Goal: Contribute content

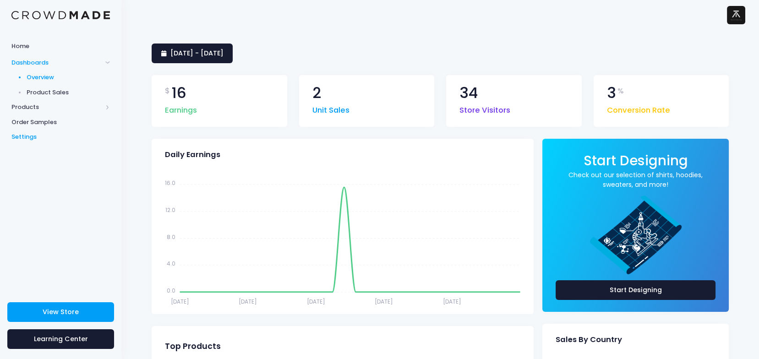
click at [29, 136] on span "Settings" at bounding box center [60, 136] width 99 height 9
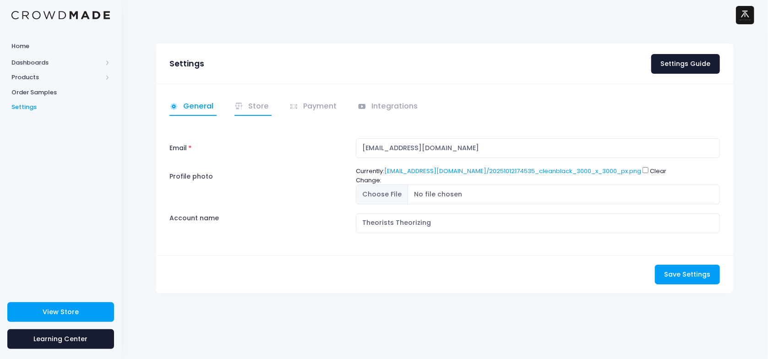
click at [253, 104] on link "Store" at bounding box center [254, 107] width 38 height 18
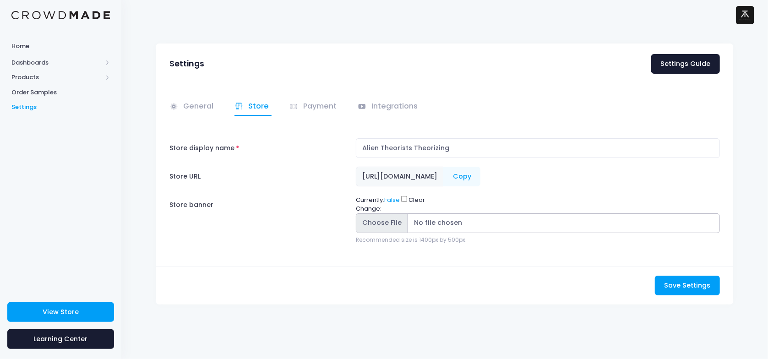
click at [386, 219] on input "Store banner" at bounding box center [538, 224] width 364 height 20
type input "C:\fakepath\Untitled (1500 x 500 px).png"
click at [697, 283] on span "Save Settings" at bounding box center [687, 285] width 46 height 9
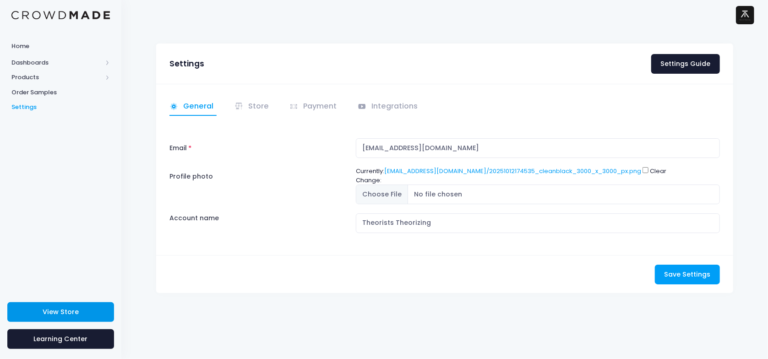
click at [40, 308] on link "View Store" at bounding box center [60, 312] width 107 height 20
click at [256, 106] on link "Store" at bounding box center [254, 107] width 38 height 18
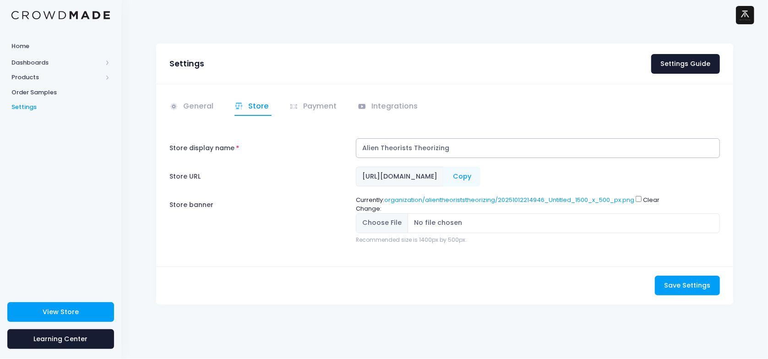
drag, startPoint x: 380, startPoint y: 148, endPoint x: 356, endPoint y: 148, distance: 23.8
click at [356, 148] on input "Alien Theorists Theorizing" at bounding box center [538, 148] width 364 height 20
type input "Theorists Theorizing"
click at [698, 286] on span "Save Settings" at bounding box center [687, 285] width 46 height 9
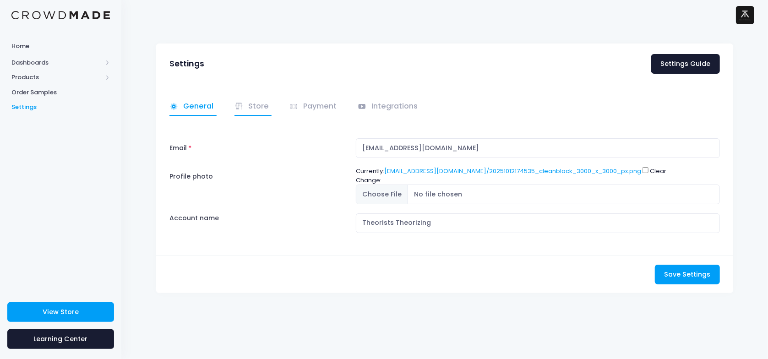
click at [252, 109] on link "Store" at bounding box center [254, 107] width 38 height 18
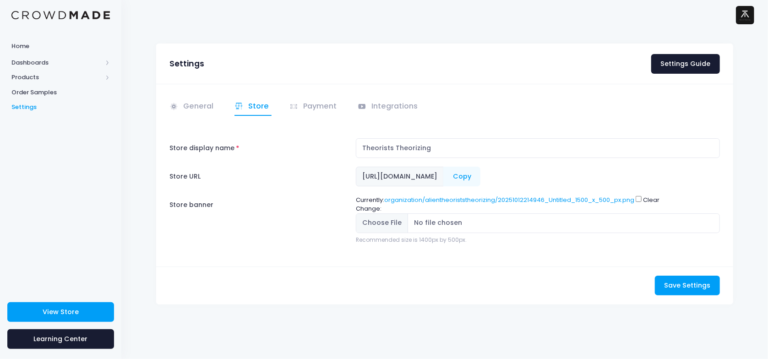
click at [444, 177] on span "https://crowdmade.com/collections/alientheoriststheorizing" at bounding box center [400, 177] width 88 height 20
click at [315, 105] on link "Payment" at bounding box center [315, 107] width 50 height 18
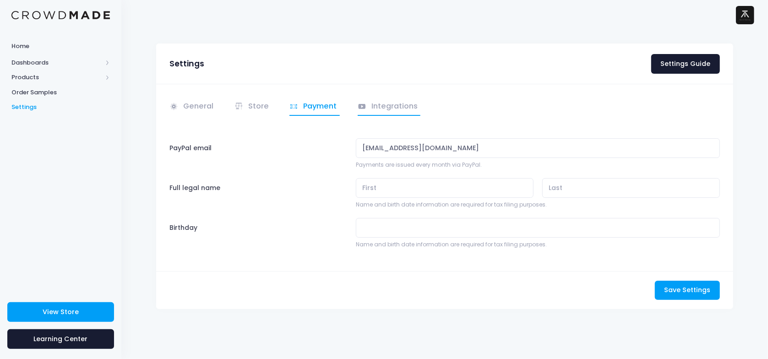
click at [375, 109] on link "Integrations" at bounding box center [389, 107] width 63 height 18
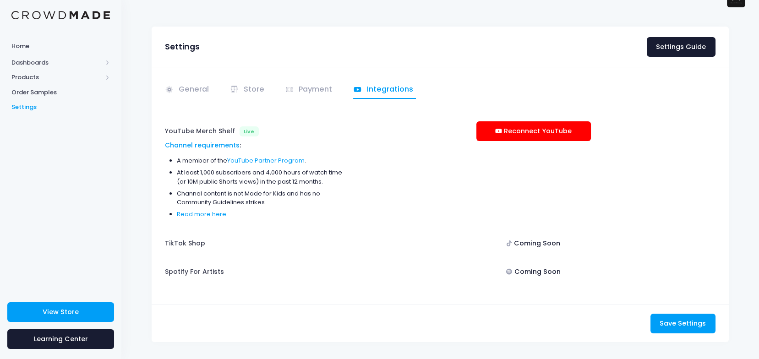
scroll to position [28, 0]
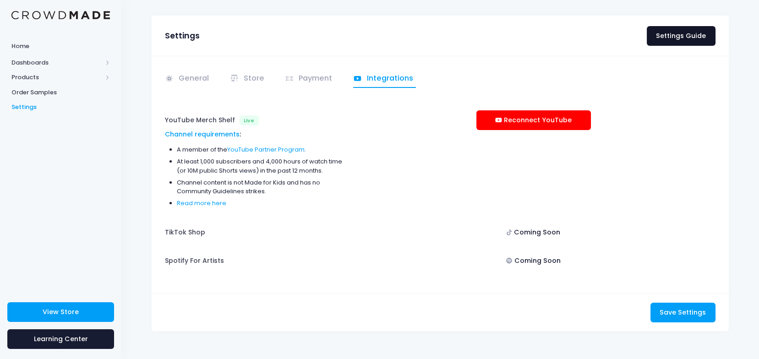
click at [693, 33] on link "Settings Guide" at bounding box center [681, 36] width 69 height 20
click at [44, 75] on span "Products" at bounding box center [56, 77] width 91 height 9
click at [66, 93] on span "Product Builder" at bounding box center [69, 92] width 84 height 9
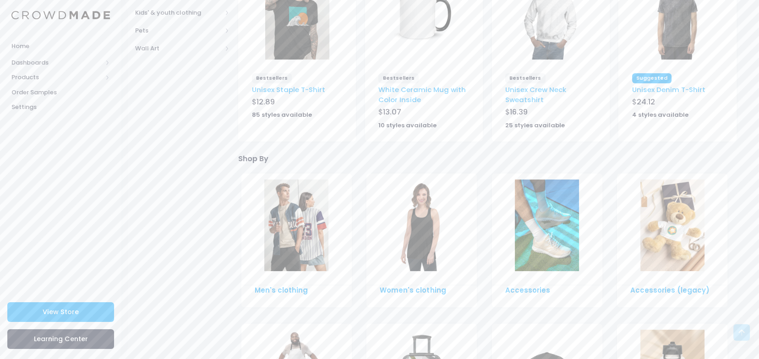
scroll to position [307, 0]
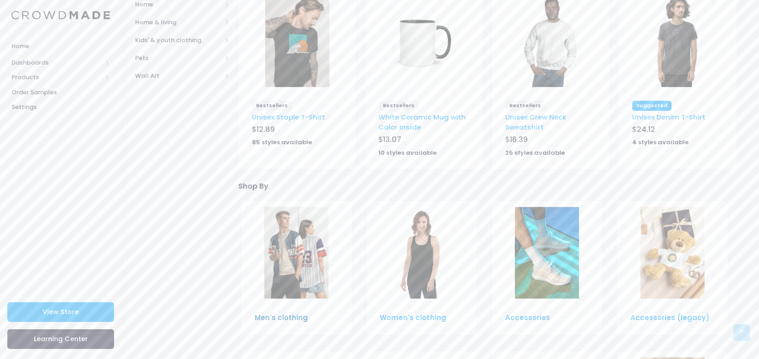
click at [285, 317] on link "Men's clothing" at bounding box center [281, 318] width 53 height 10
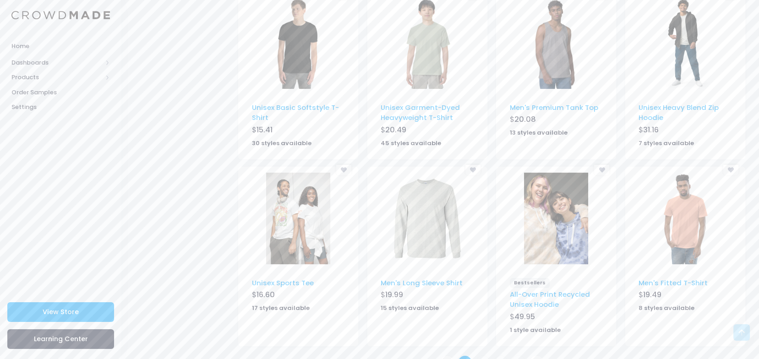
scroll to position [523, 0]
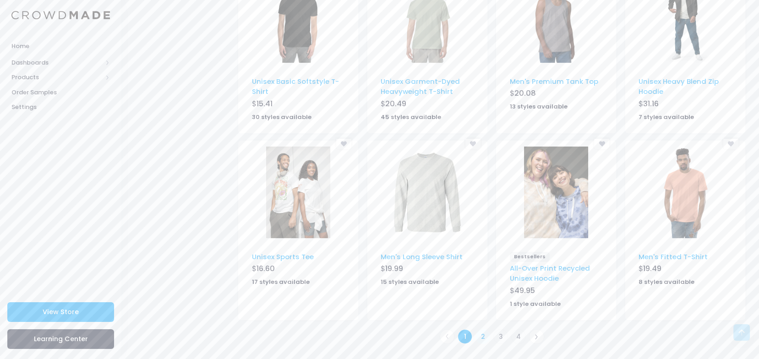
click at [484, 338] on link "2" at bounding box center [483, 336] width 15 height 15
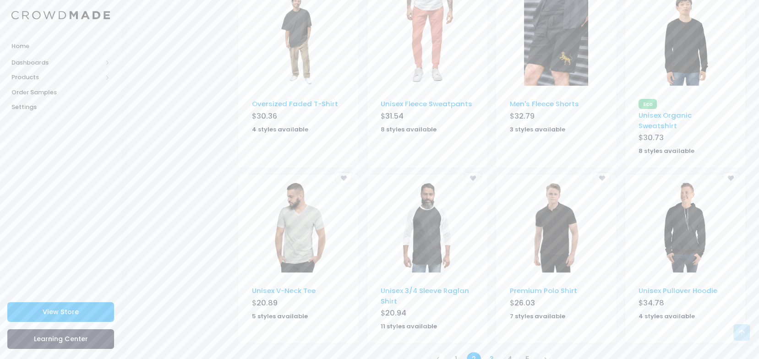
scroll to position [513, 0]
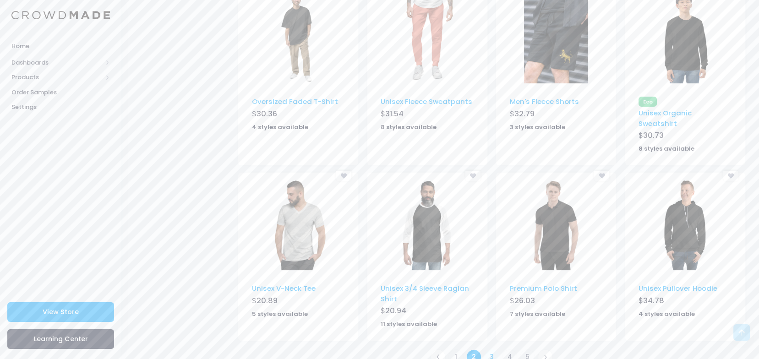
click at [492, 350] on link "3" at bounding box center [491, 357] width 15 height 15
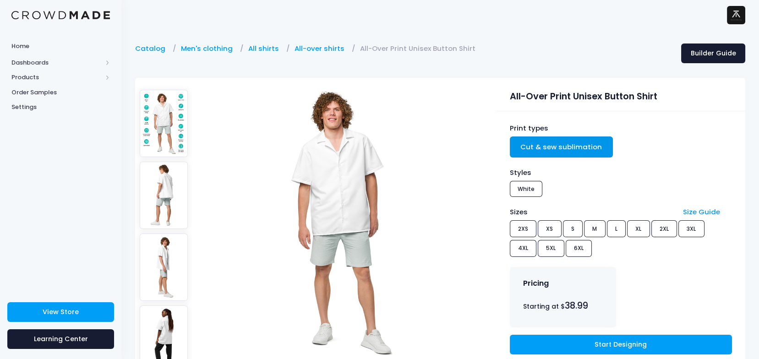
scroll to position [61, 0]
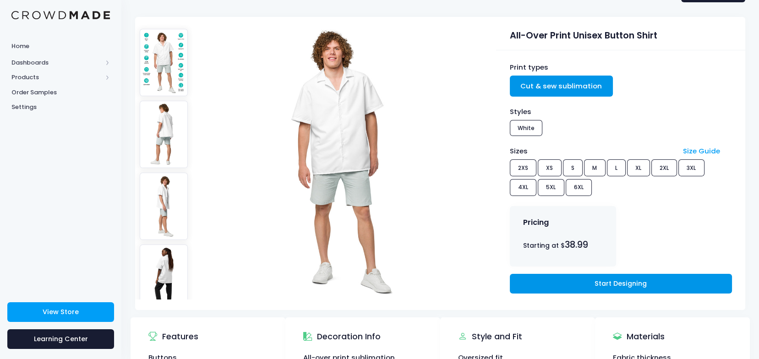
click at [619, 284] on link "Start Designing" at bounding box center [621, 284] width 222 height 20
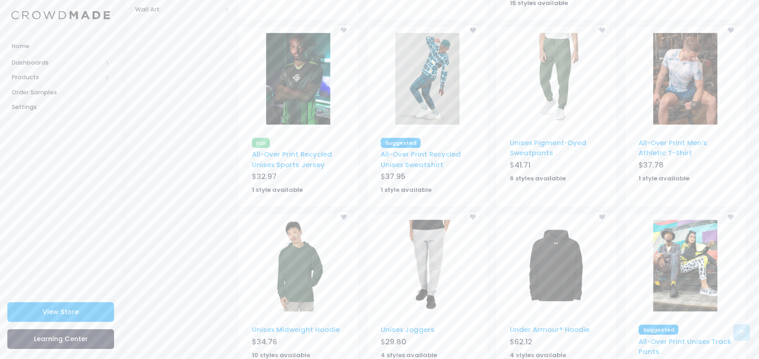
scroll to position [545, 0]
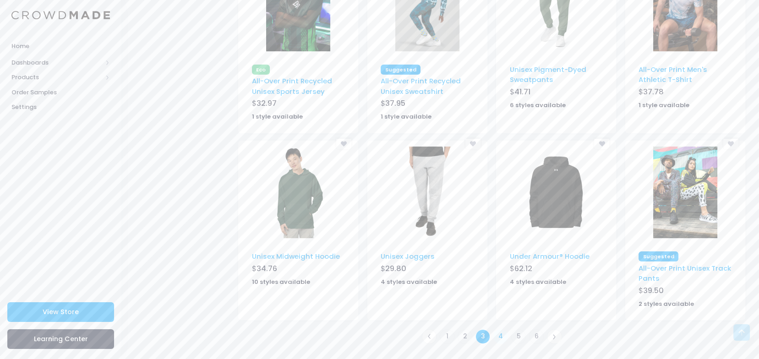
click at [502, 335] on link "4" at bounding box center [501, 336] width 15 height 15
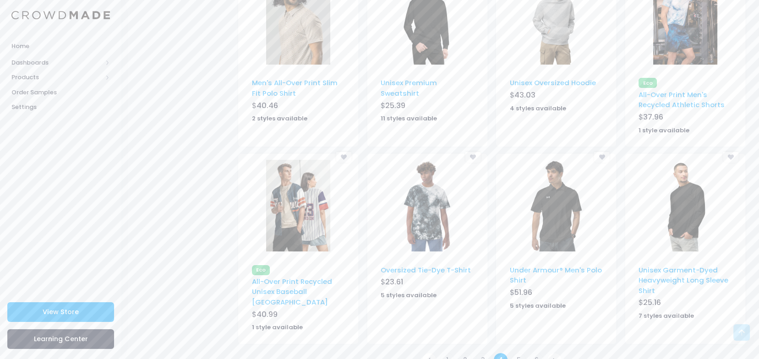
scroll to position [521, 0]
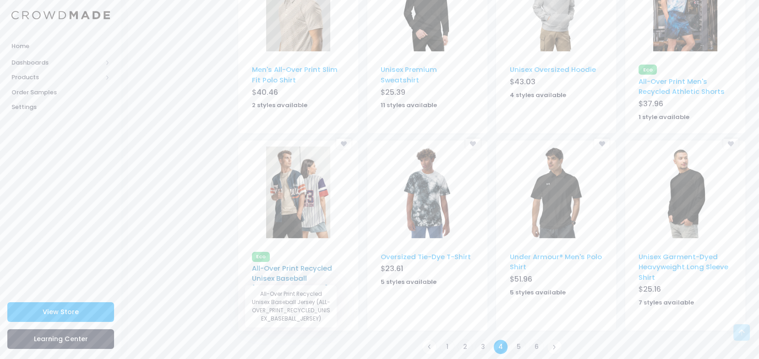
drag, startPoint x: 313, startPoint y: 266, endPoint x: 296, endPoint y: 268, distance: 16.1
click at [521, 340] on link "5" at bounding box center [518, 347] width 15 height 15
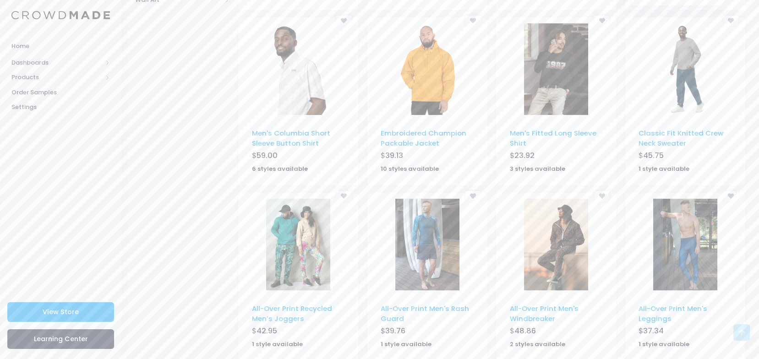
scroll to position [521, 0]
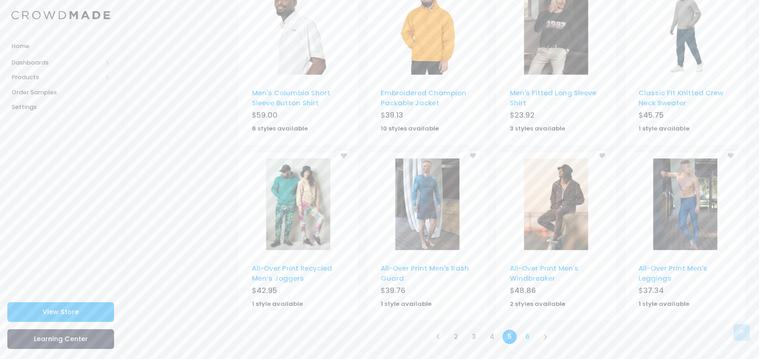
click at [525, 335] on link "6" at bounding box center [527, 336] width 15 height 15
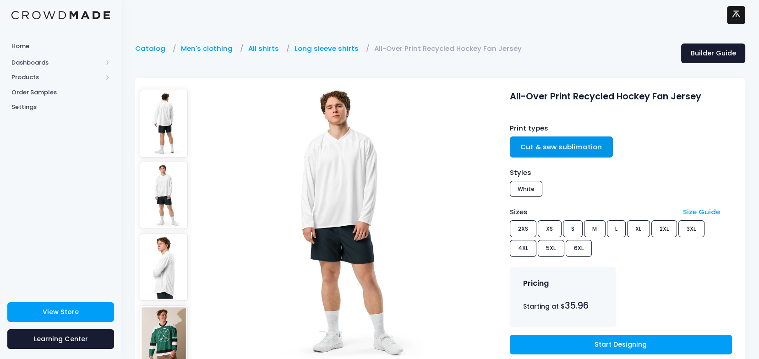
click at [533, 190] on div "Styles White" at bounding box center [621, 184] width 222 height 32
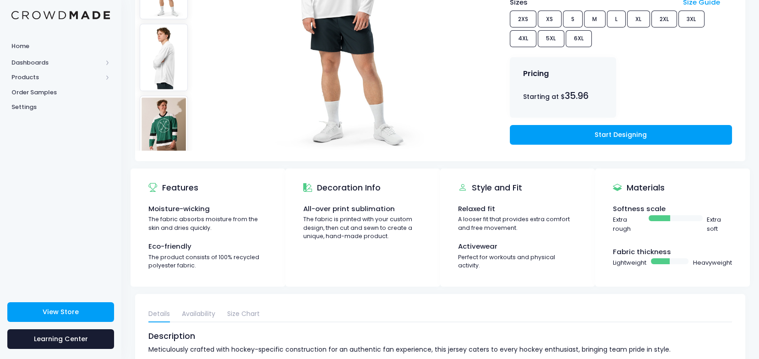
scroll to position [305, 0]
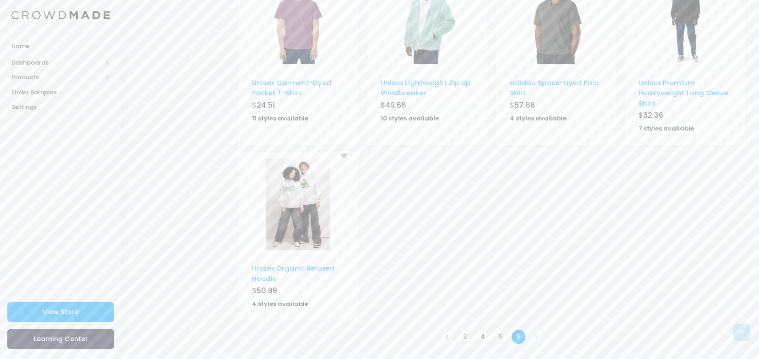
scroll to position [521, 0]
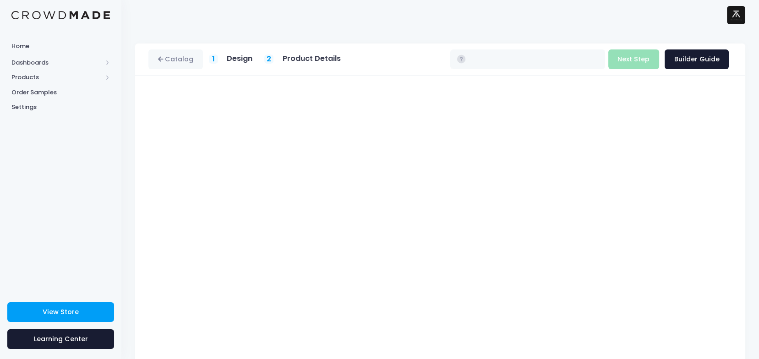
type input "$38.99 - $46.24"
